Goal: Find specific page/section: Find specific page/section

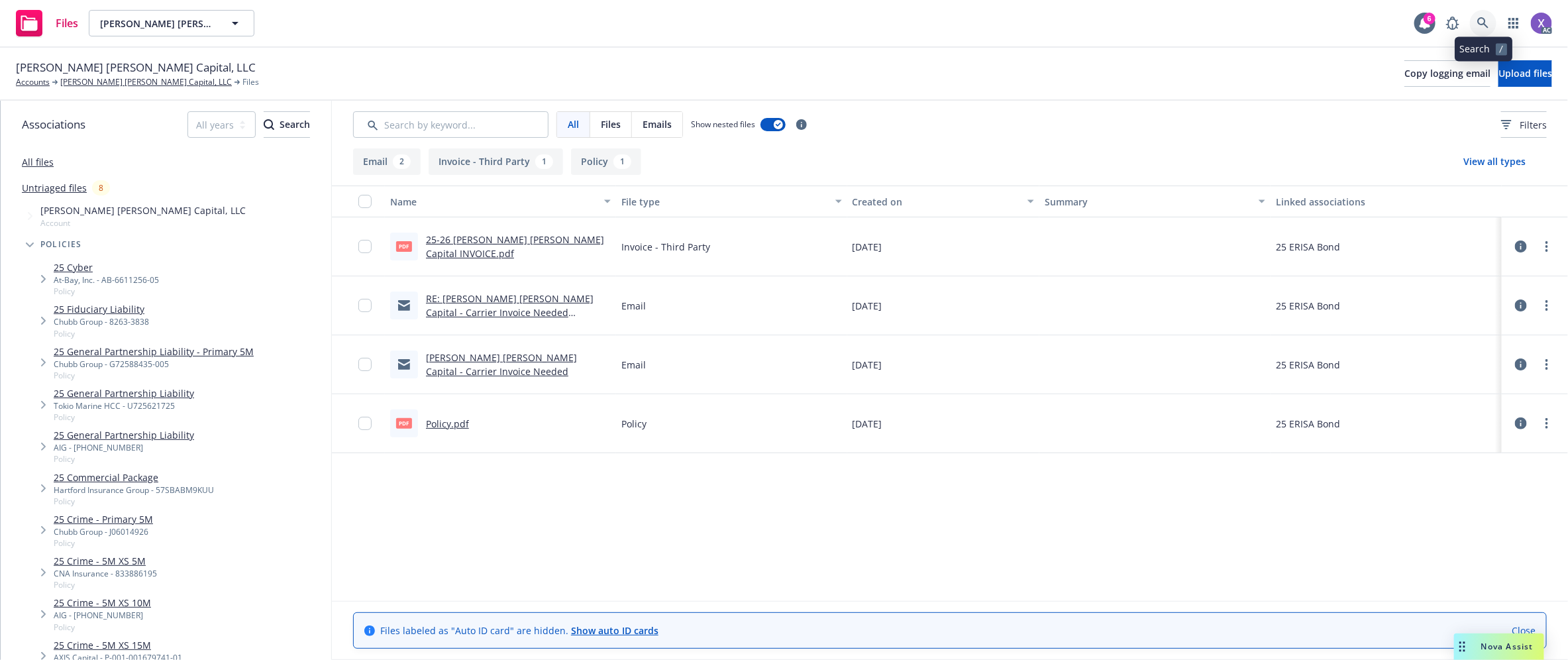
click at [1486, 17] on link at bounding box center [1483, 23] width 27 height 27
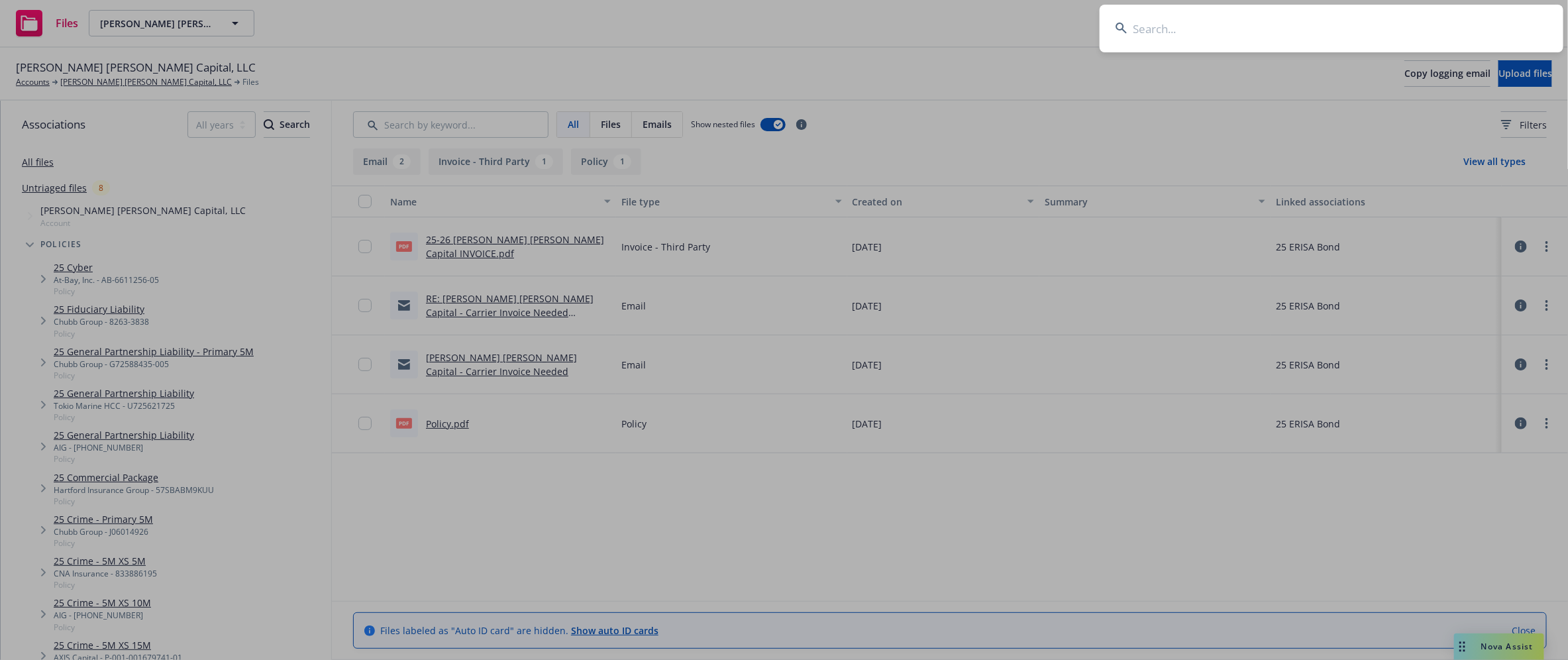
click at [1381, 17] on input at bounding box center [1331, 29] width 464 height 48
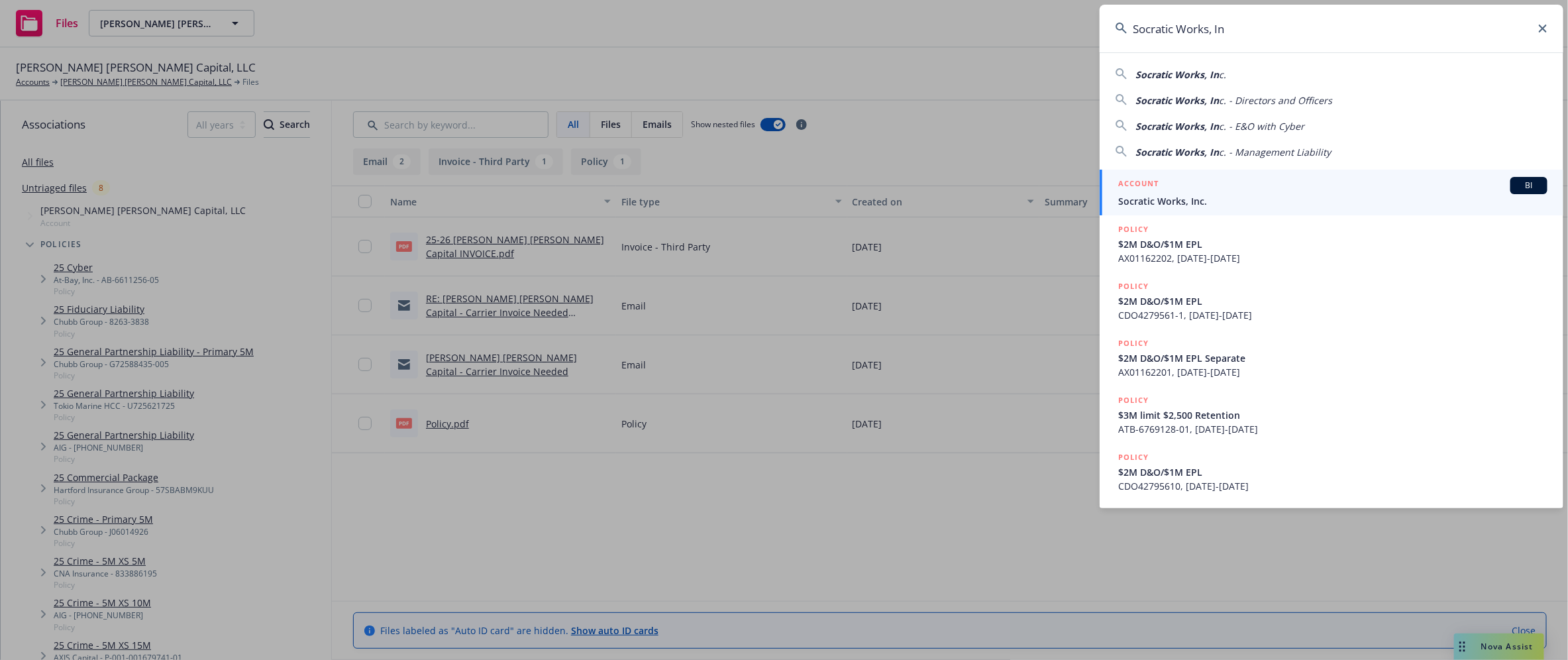
type input "Socratic Works, In"
drag, startPoint x: 1207, startPoint y: 201, endPoint x: 1193, endPoint y: 206, distance: 14.9
click at [1207, 201] on span "Socratic Works, Inc." at bounding box center [1333, 201] width 429 height 14
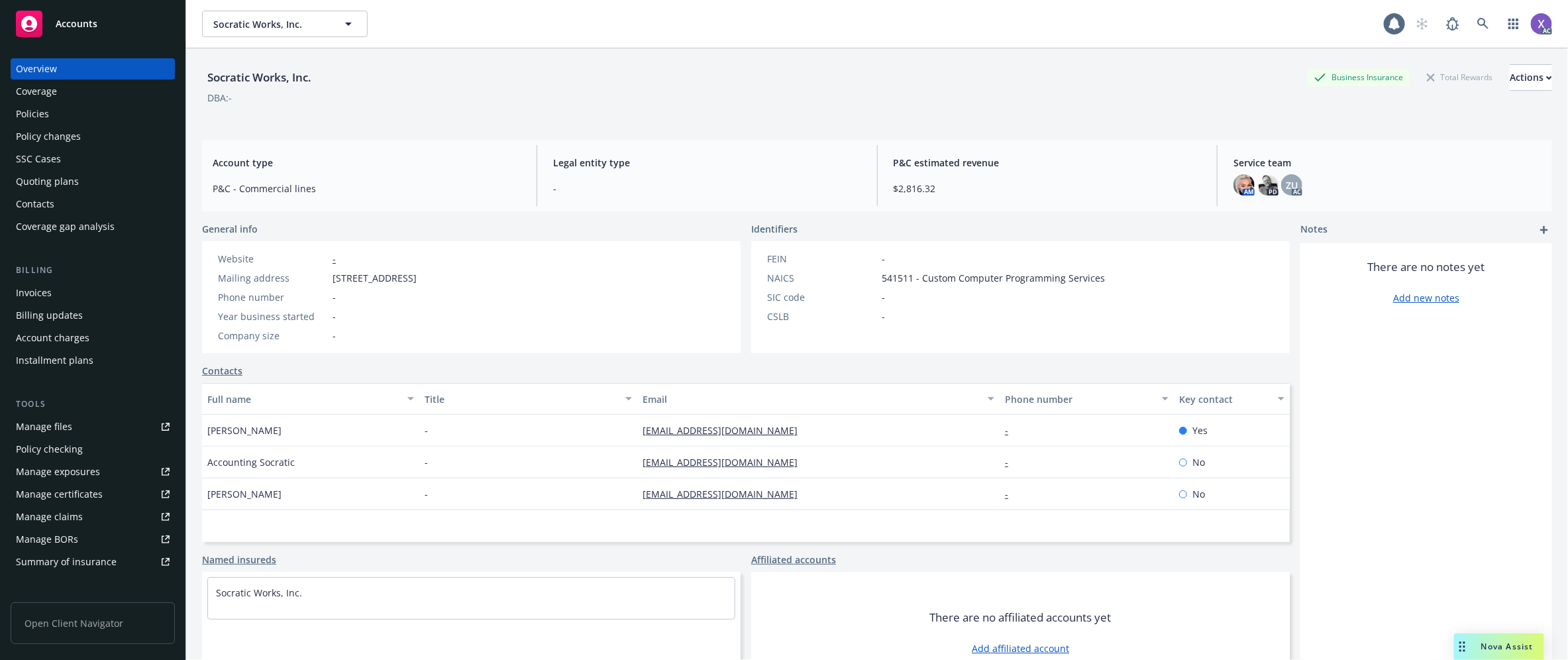
click at [21, 289] on div "Invoices" at bounding box center [34, 293] width 36 height 21
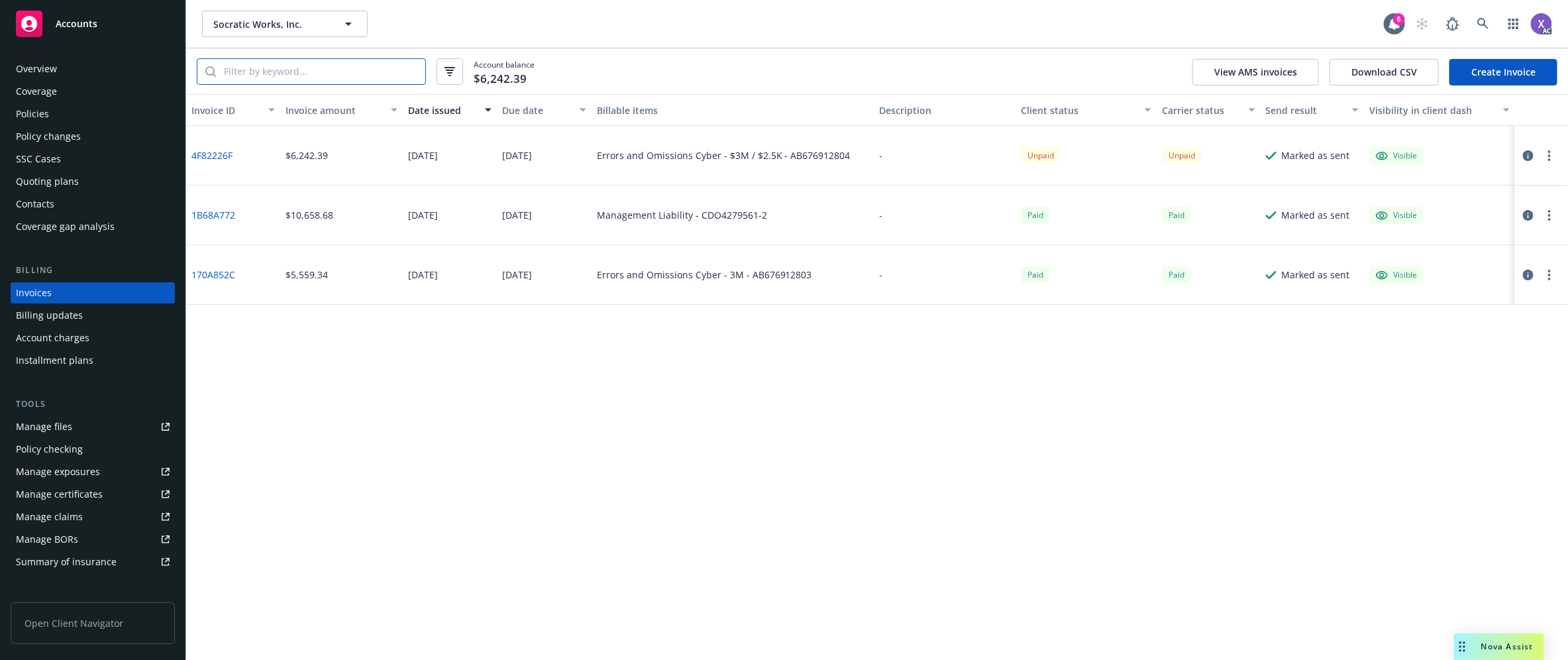
click at [315, 73] on input "search" at bounding box center [321, 72] width 210 height 25
type input "ab"
click at [25, 116] on div "Policies" at bounding box center [33, 114] width 33 height 21
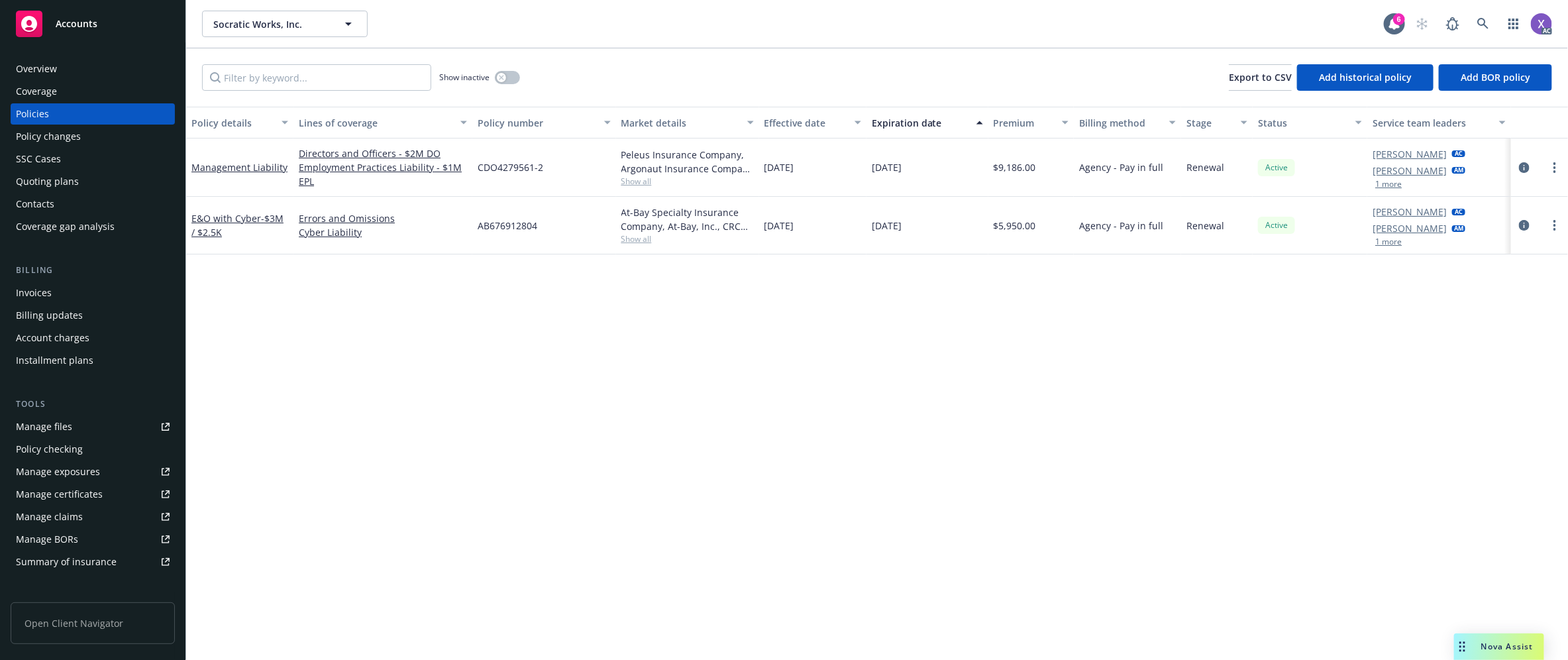
click at [36, 288] on div "Invoices" at bounding box center [34, 293] width 36 height 21
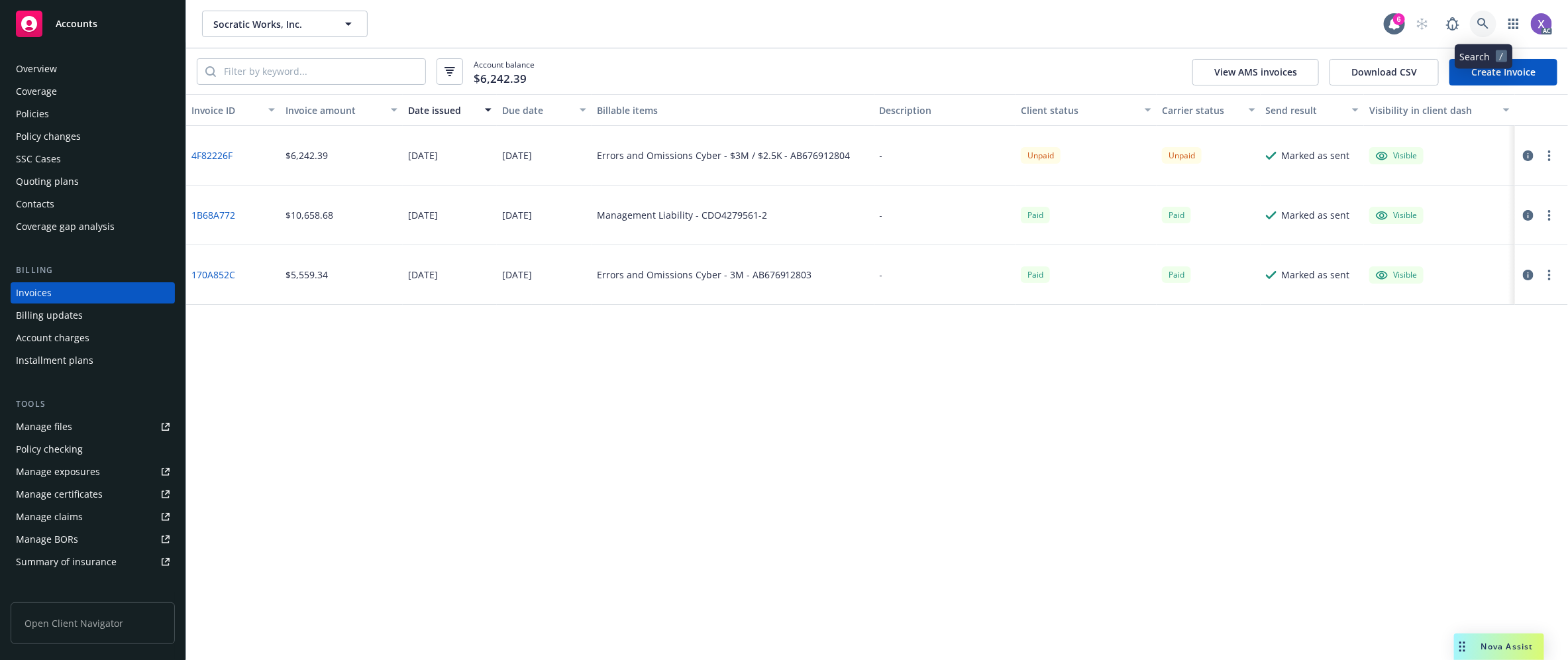
click at [1482, 15] on link at bounding box center [1483, 24] width 27 height 27
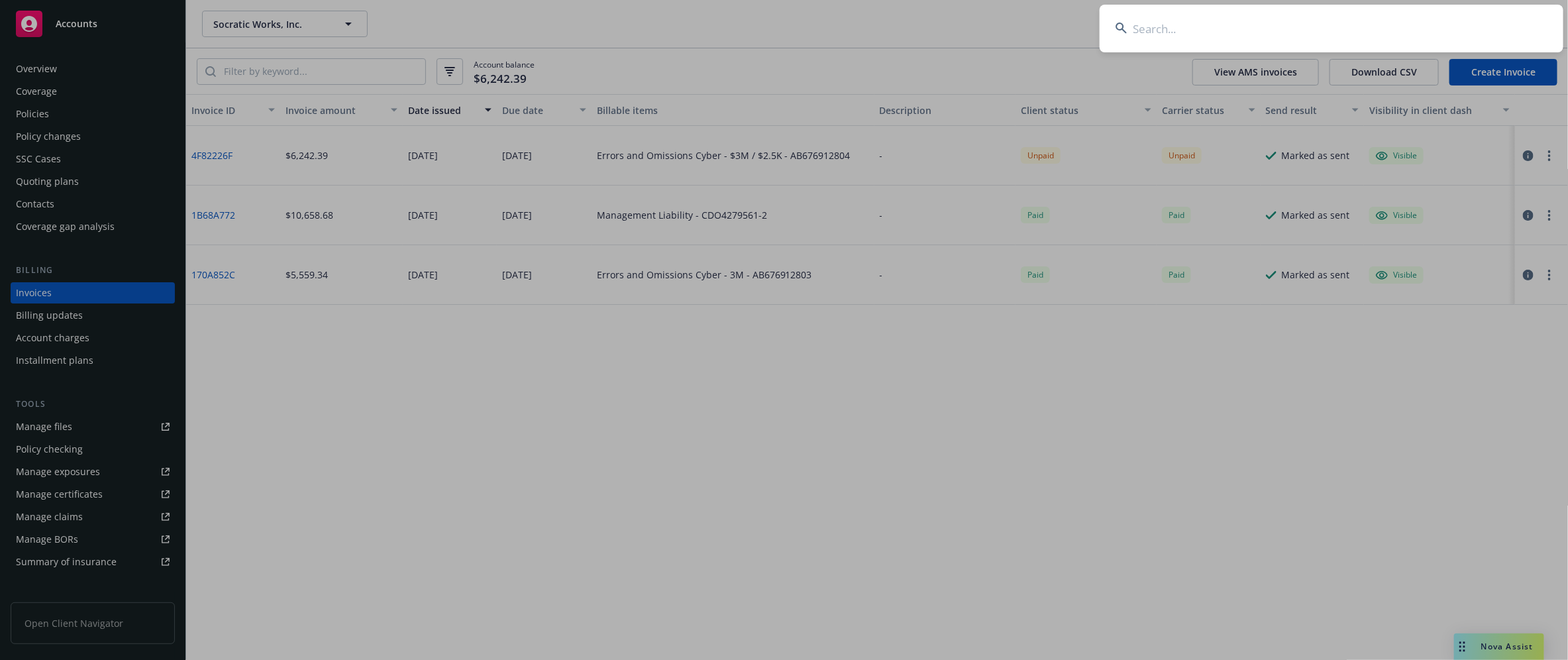
click at [1369, 33] on input at bounding box center [1331, 29] width 464 height 48
type input "[PERSON_NAME] AI,"
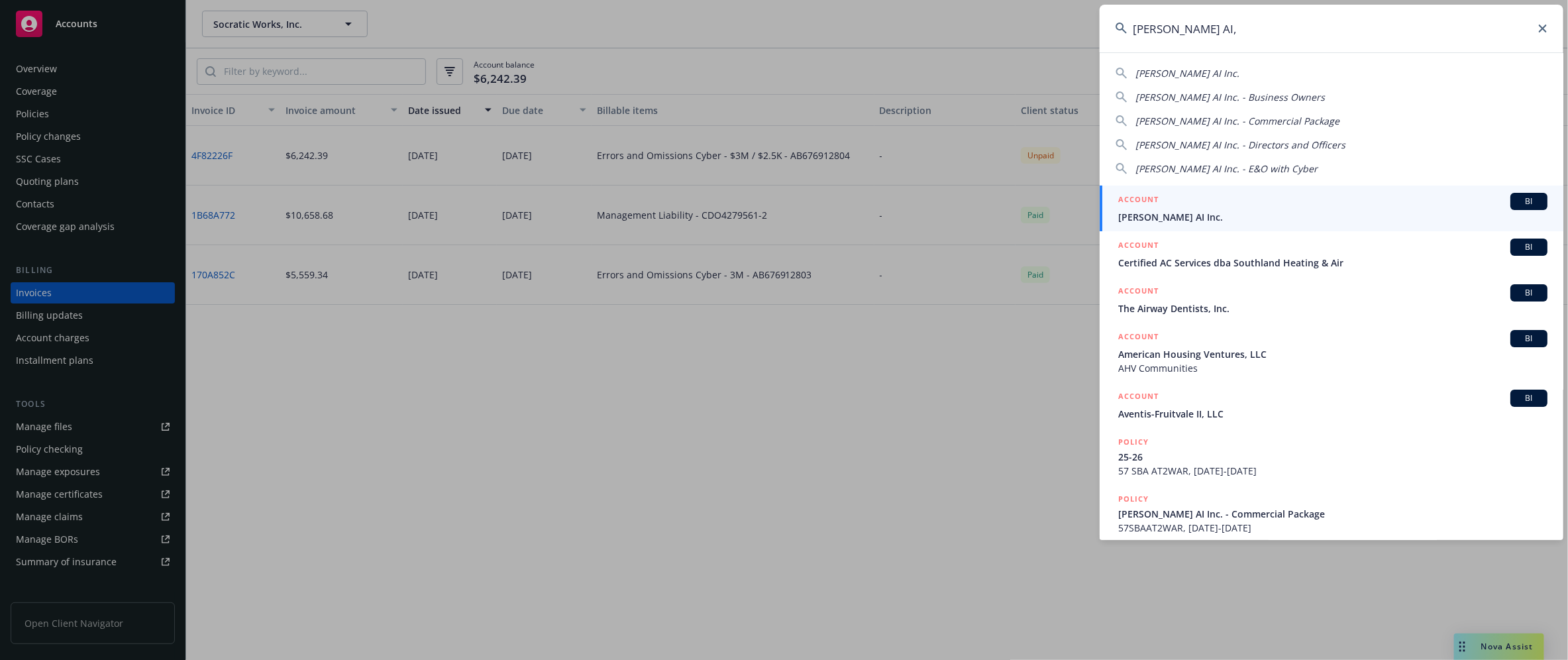
click at [1167, 224] on span "[PERSON_NAME] AI Inc." at bounding box center [1333, 217] width 429 height 14
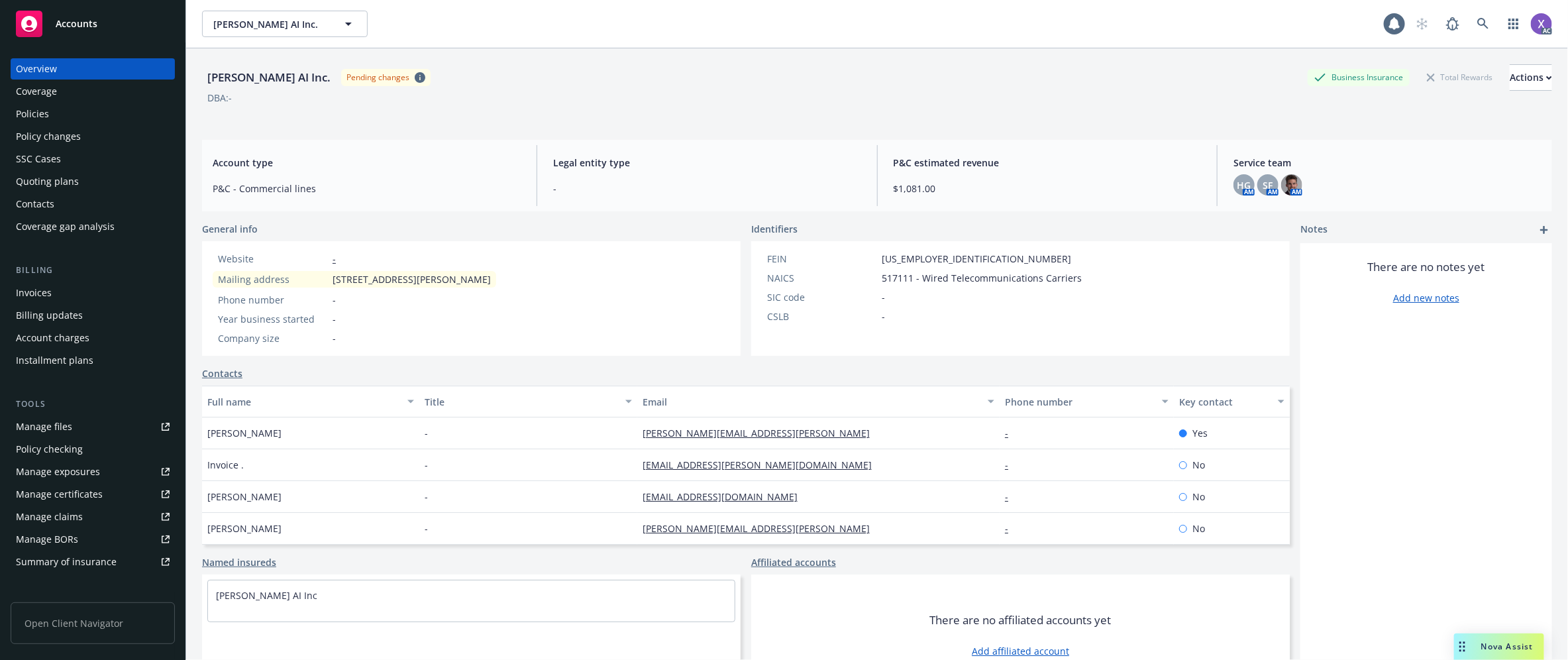
click at [38, 296] on div "Invoices" at bounding box center [34, 293] width 36 height 21
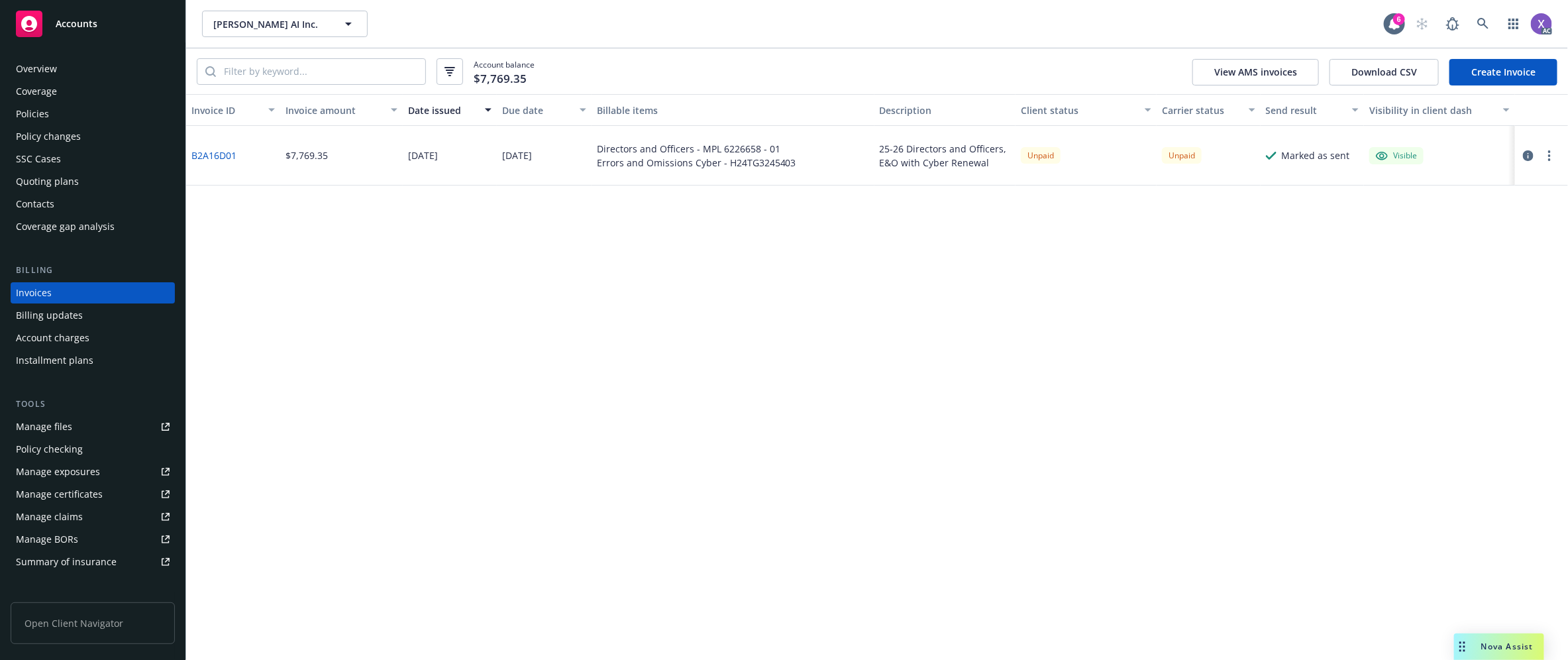
click at [48, 111] on div "Policies" at bounding box center [33, 114] width 33 height 21
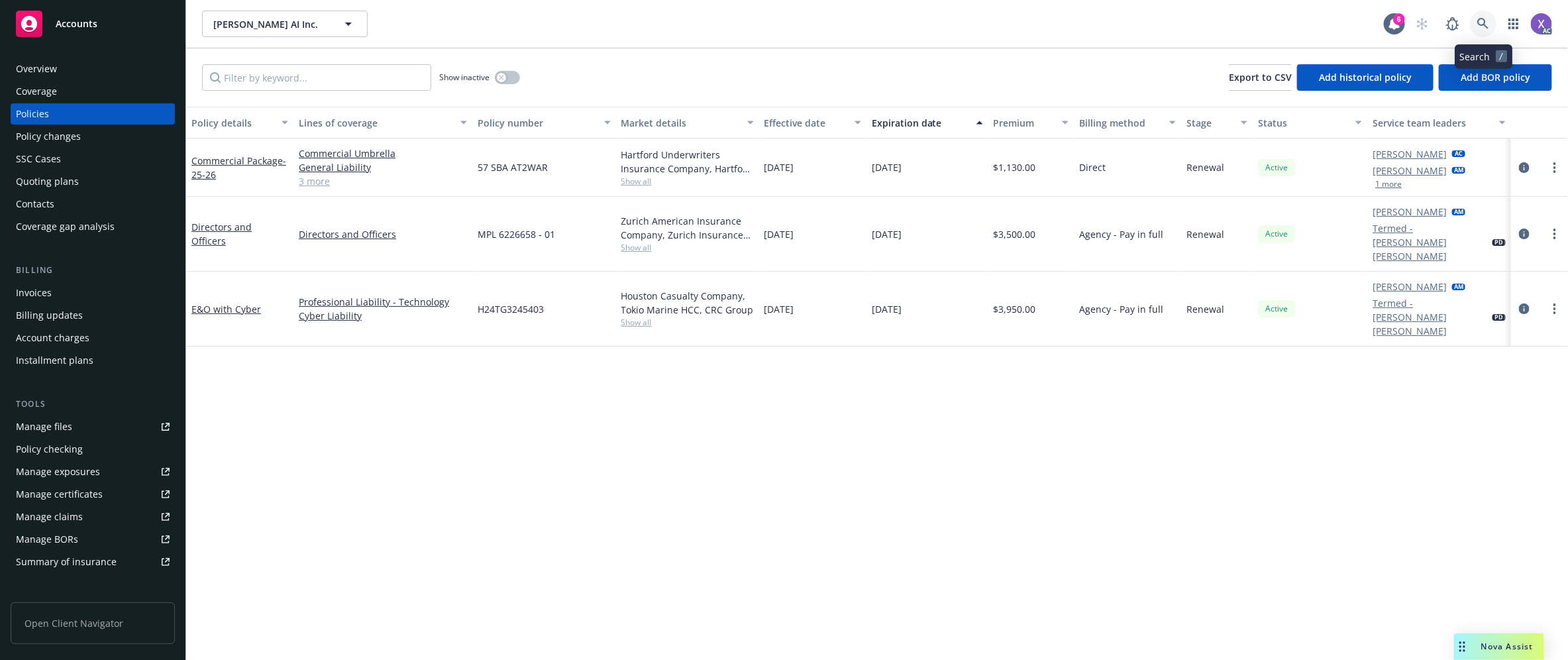
click at [1484, 27] on icon at bounding box center [1483, 24] width 12 height 12
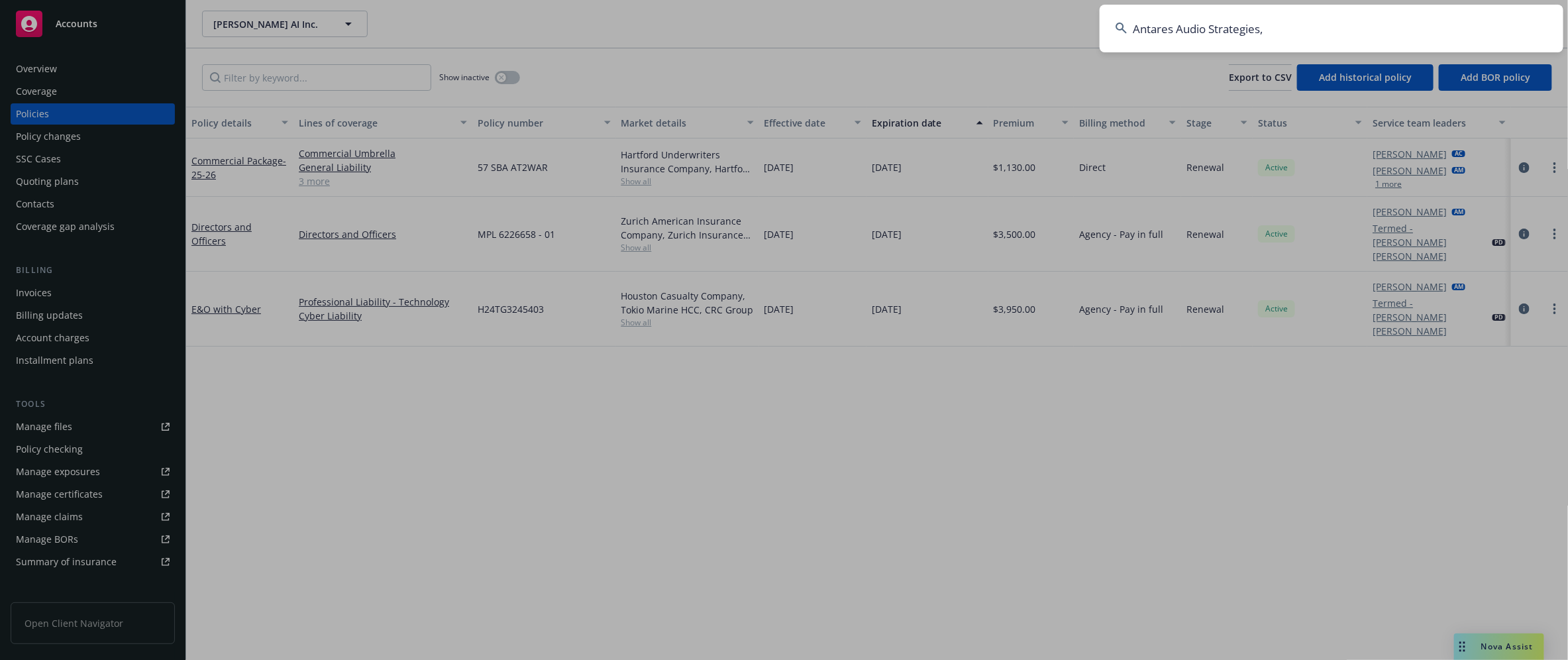
click at [1330, 37] on input "Antares Audio Strategies," at bounding box center [1331, 29] width 464 height 48
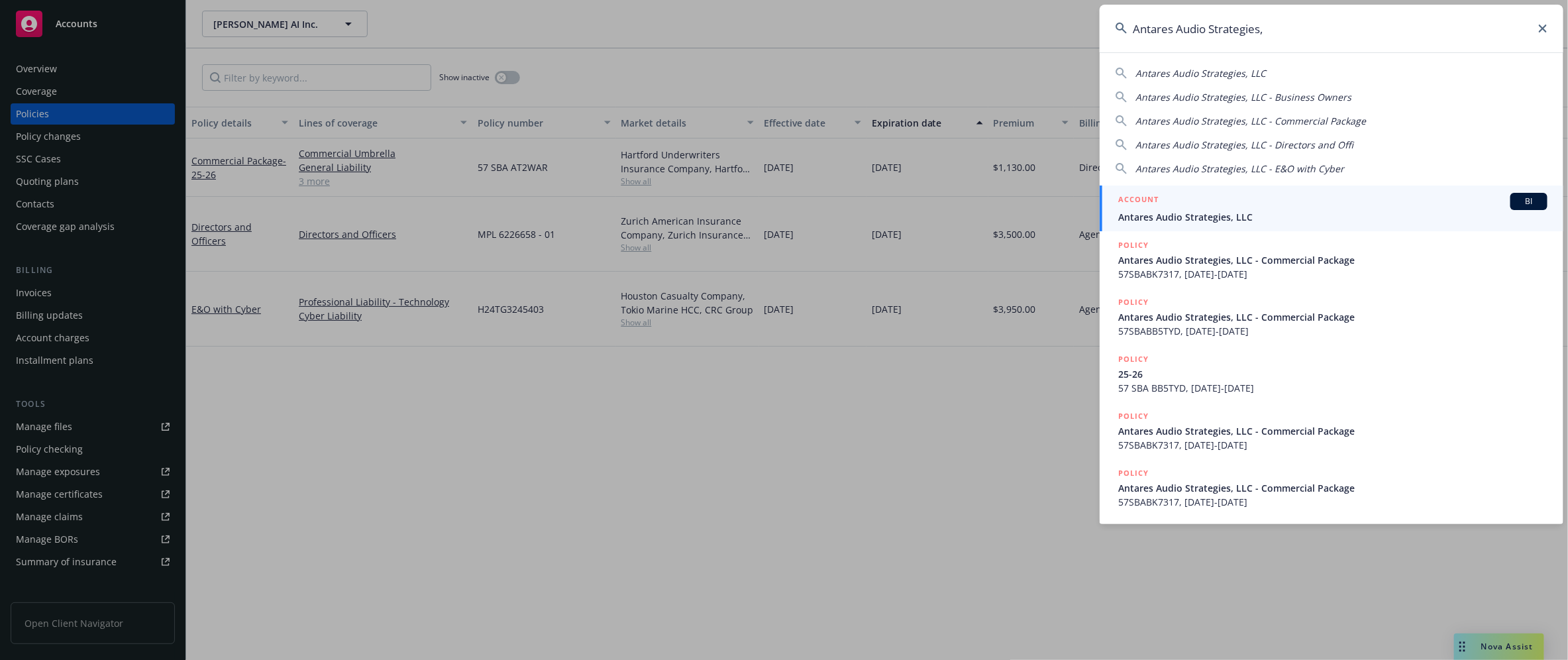
type input "Antares Audio Strategies,"
drag, startPoint x: 1207, startPoint y: 214, endPoint x: 1051, endPoint y: 238, distance: 157.8
click at [1207, 214] on span "Antares Audio Strategies, LLC" at bounding box center [1333, 217] width 429 height 14
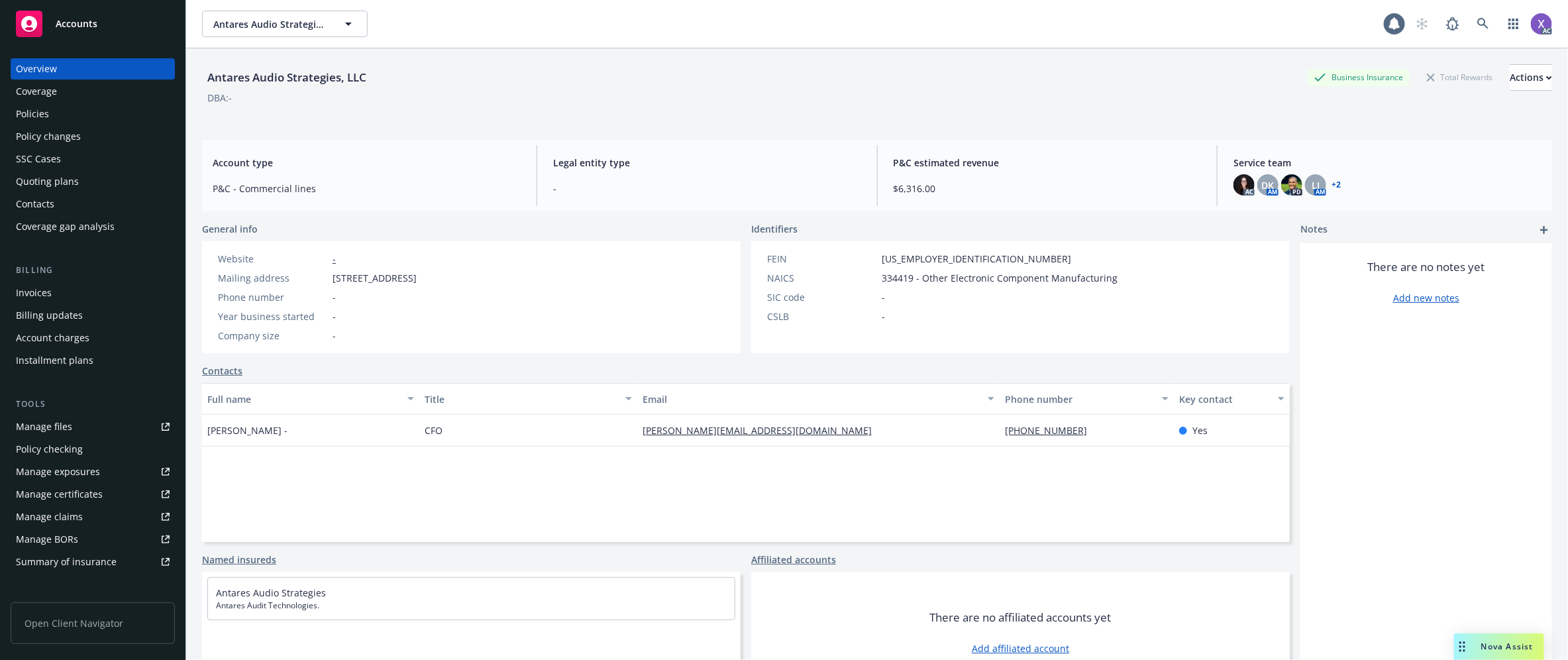
click at [25, 289] on div "Invoices" at bounding box center [34, 293] width 36 height 21
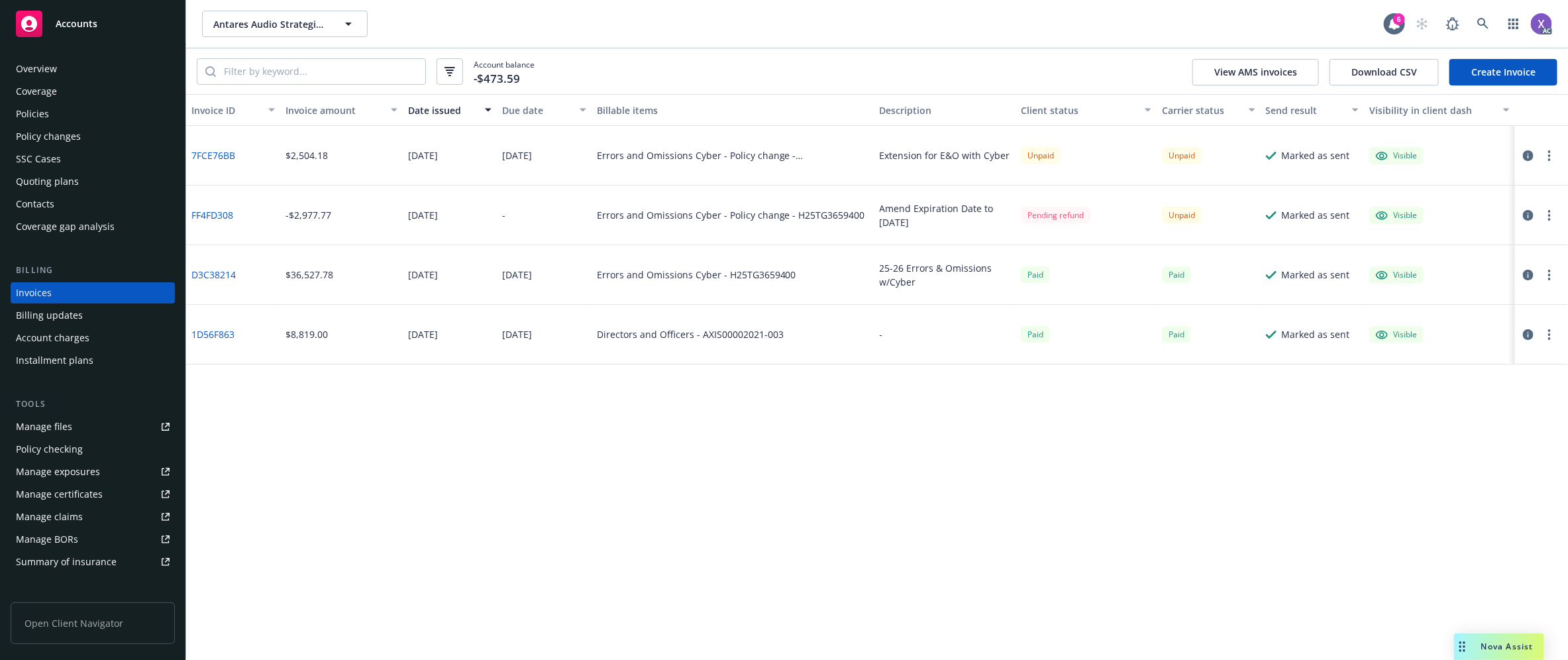
click at [54, 119] on div "Policies" at bounding box center [93, 114] width 154 height 21
